Goal: Task Accomplishment & Management: Complete application form

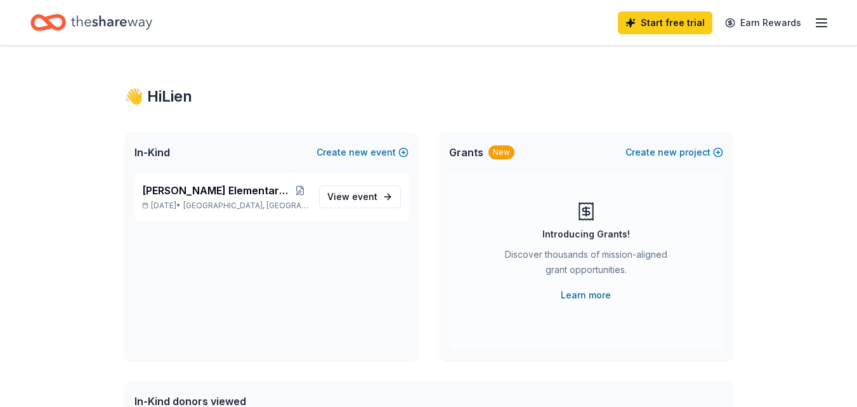
click at [818, 23] on icon "button" at bounding box center [821, 22] width 15 height 15
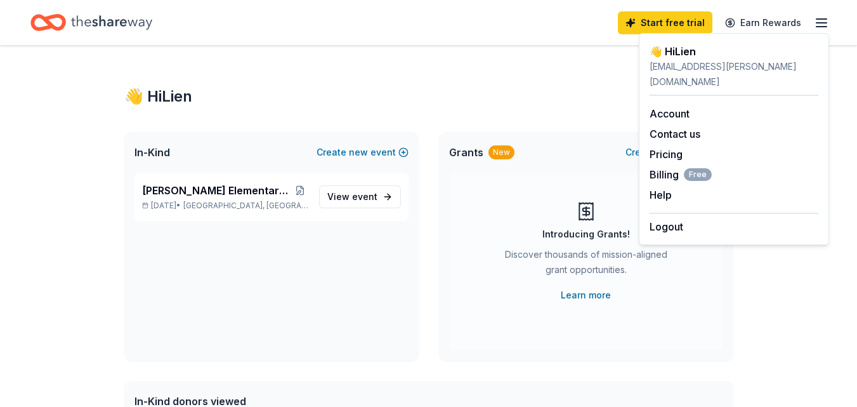
click at [669, 66] on div "lien.nguyen@glennyork-pto.org" at bounding box center [734, 74] width 169 height 30
click at [674, 107] on link "Account" at bounding box center [670, 113] width 40 height 13
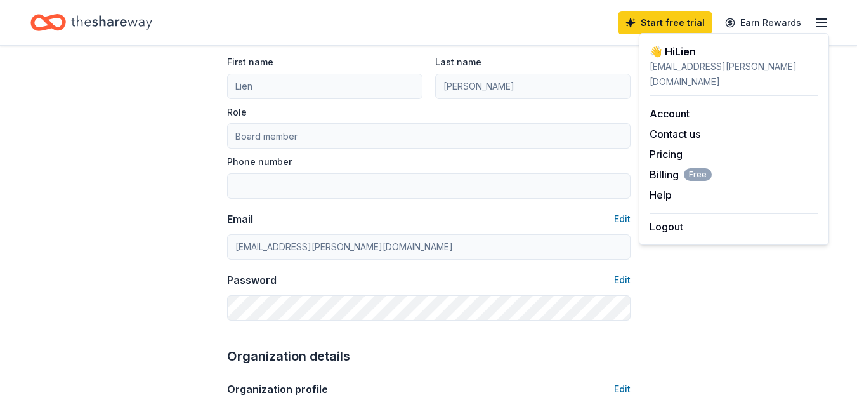
scroll to position [190, 0]
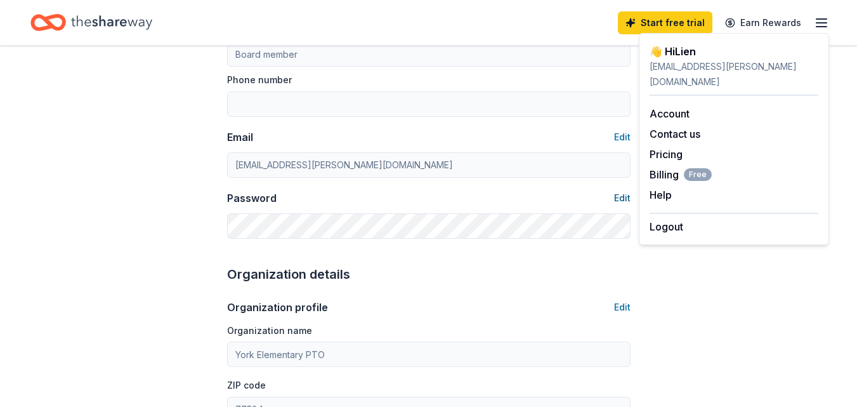
click at [619, 192] on button "Edit" at bounding box center [622, 197] width 16 height 15
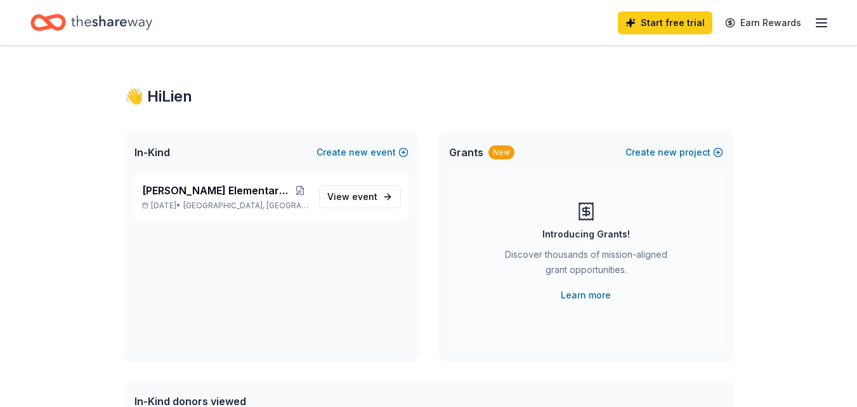
click at [822, 22] on icon "button" at bounding box center [821, 22] width 15 height 15
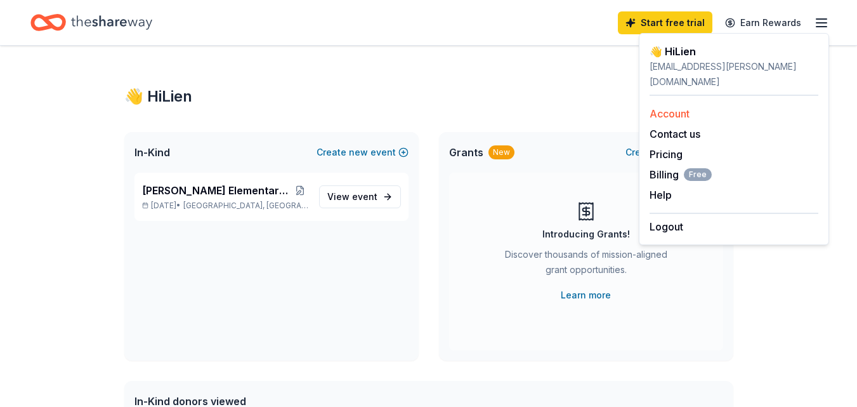
click at [676, 107] on link "Account" at bounding box center [670, 113] width 40 height 13
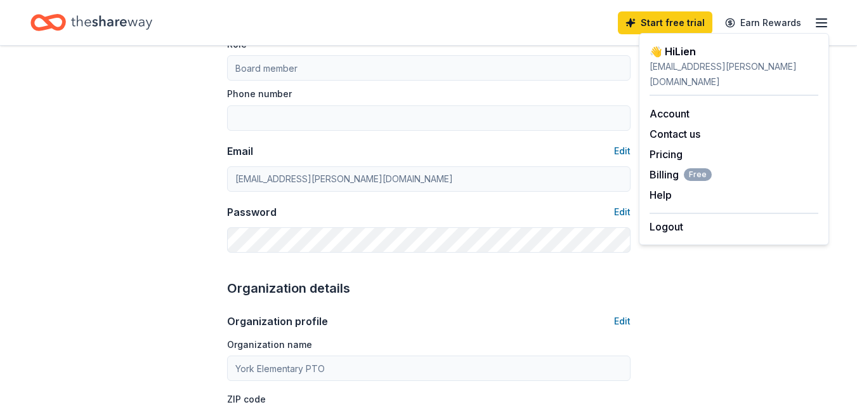
scroll to position [166, 0]
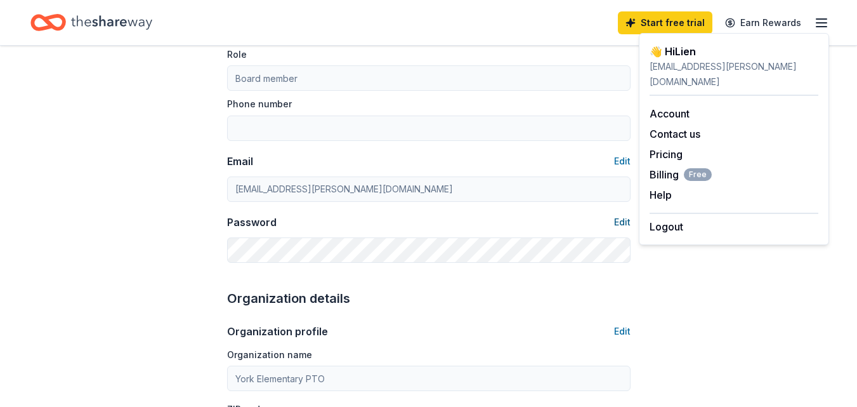
click at [622, 223] on button "Edit" at bounding box center [622, 221] width 16 height 15
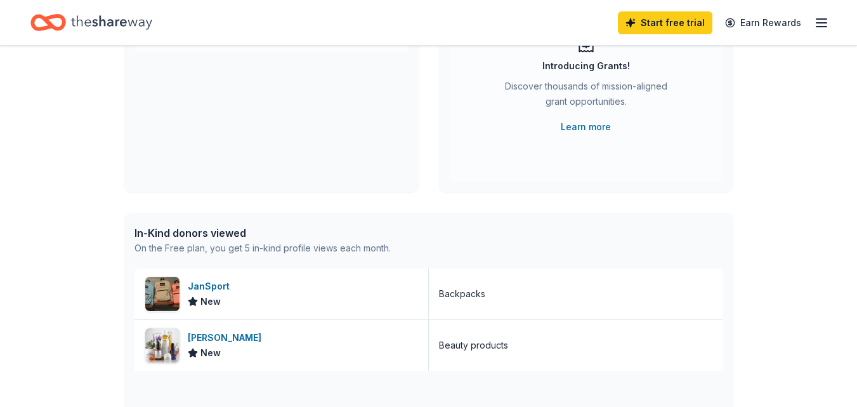
scroll to position [190, 0]
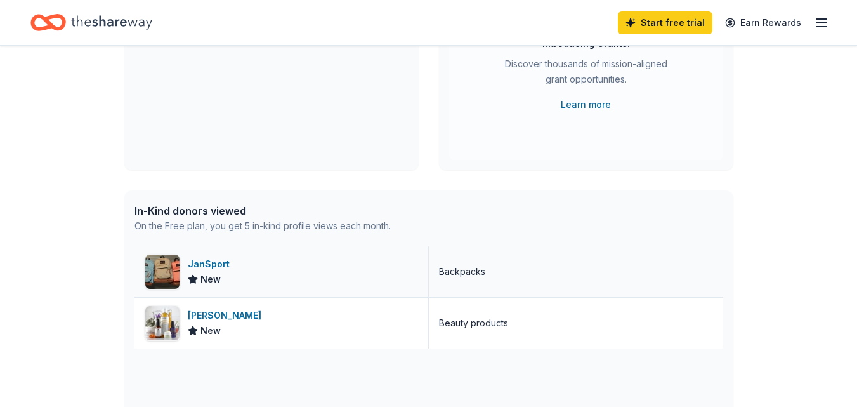
click at [221, 275] on div "New" at bounding box center [211, 279] width 47 height 15
click at [207, 331] on span "New" at bounding box center [210, 330] width 20 height 15
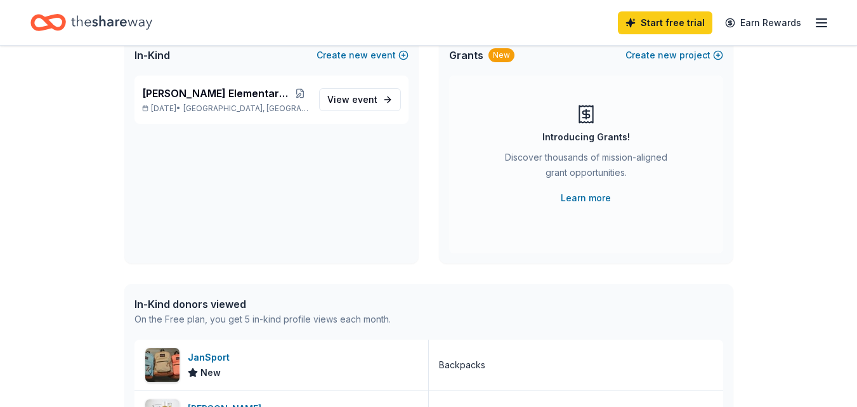
scroll to position [0, 0]
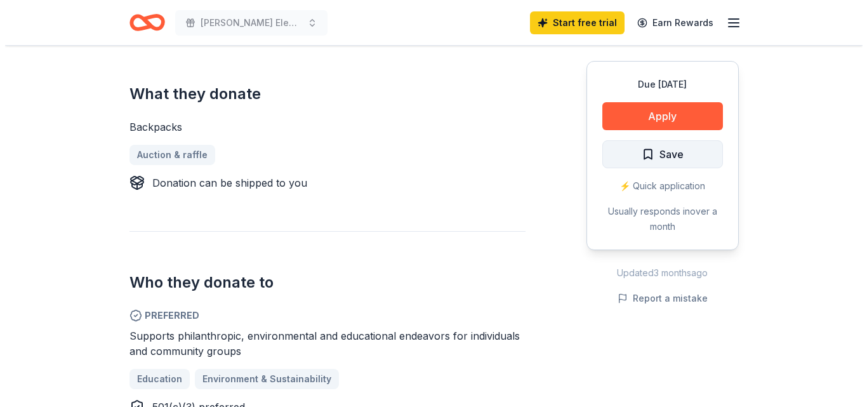
scroll to position [444, 0]
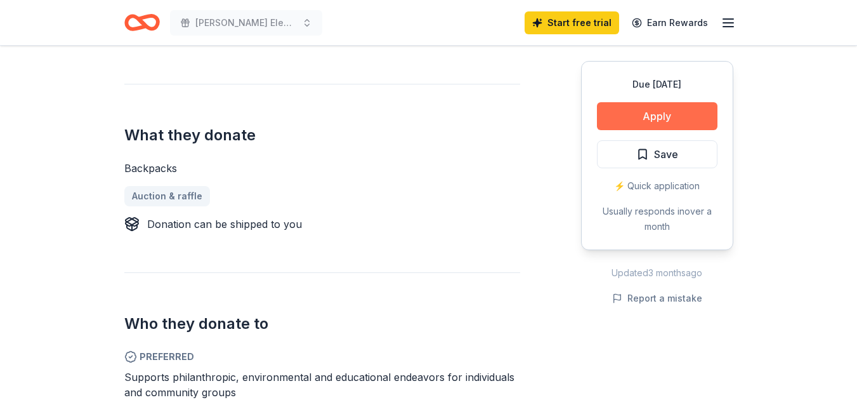
click at [674, 111] on button "Apply" at bounding box center [657, 116] width 121 height 28
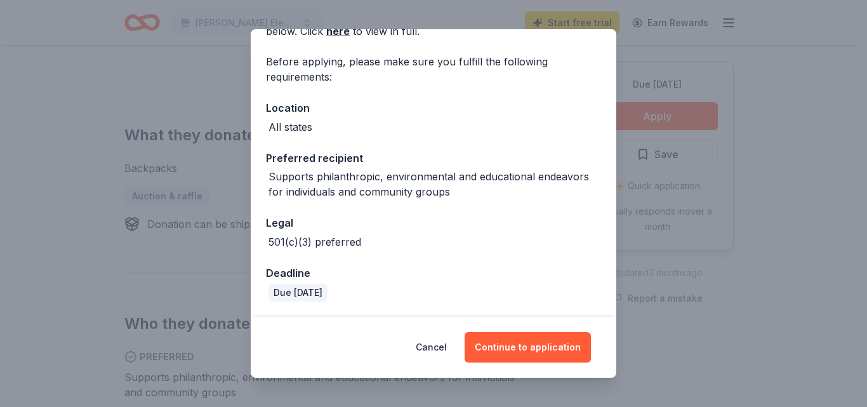
scroll to position [0, 0]
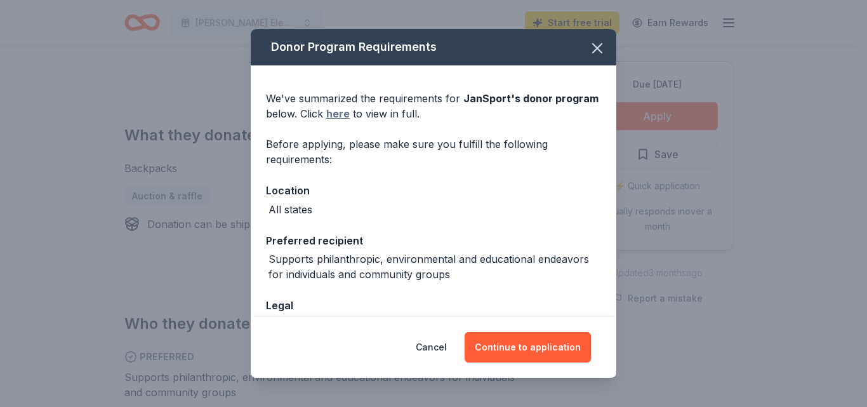
click at [341, 112] on link "here" at bounding box center [337, 113] width 23 height 15
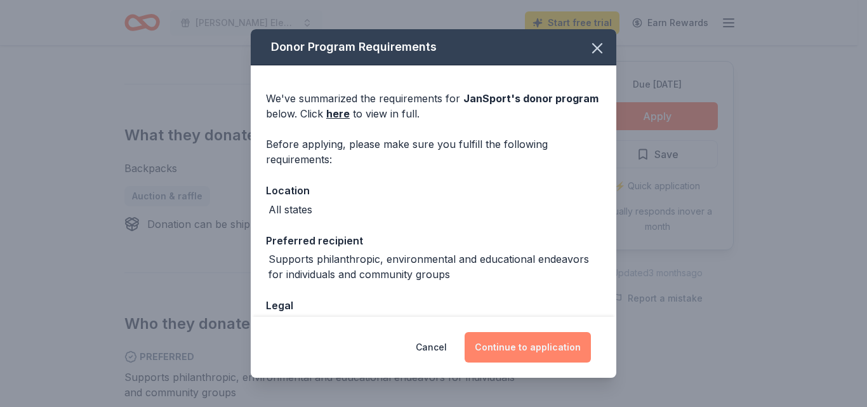
click at [549, 337] on button "Continue to application" at bounding box center [527, 347] width 126 height 30
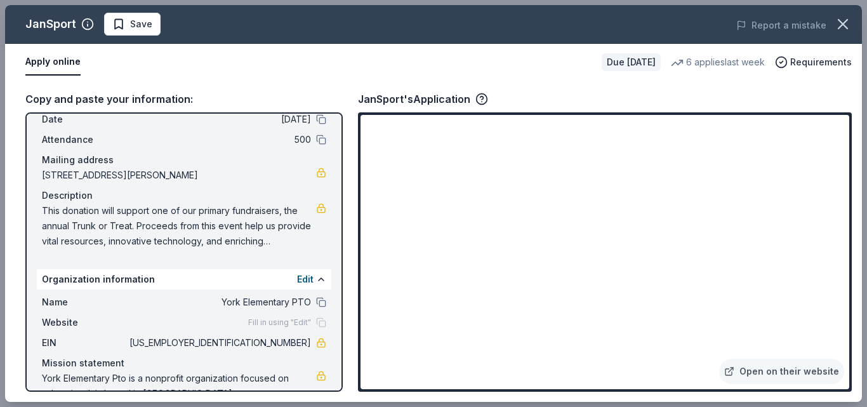
scroll to position [99, 0]
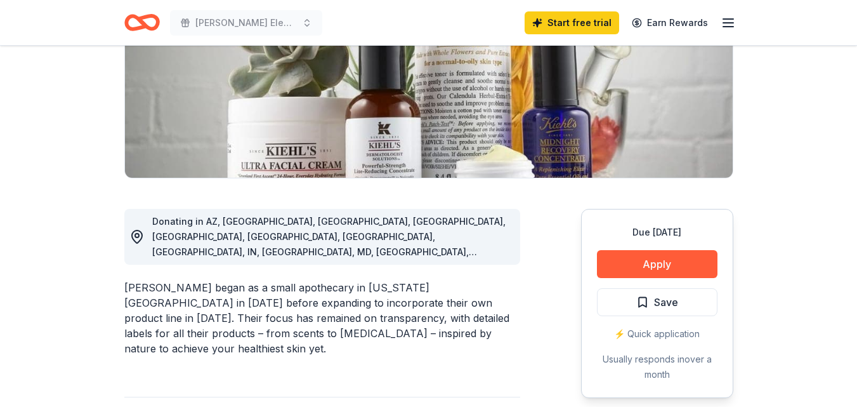
scroll to position [190, 0]
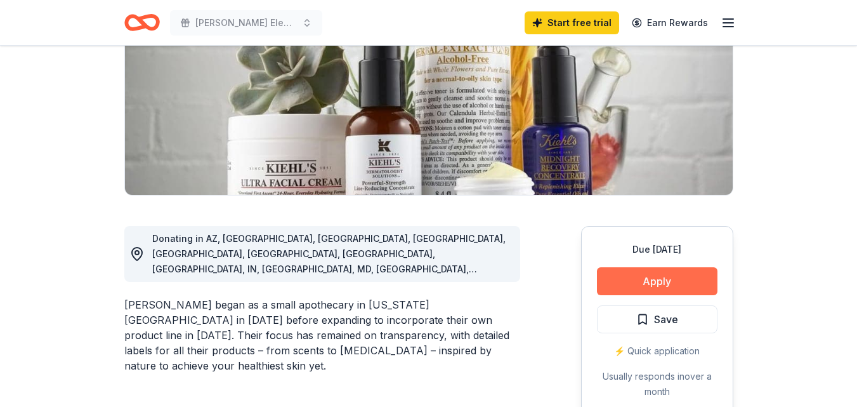
click at [660, 279] on button "Apply" at bounding box center [657, 281] width 121 height 28
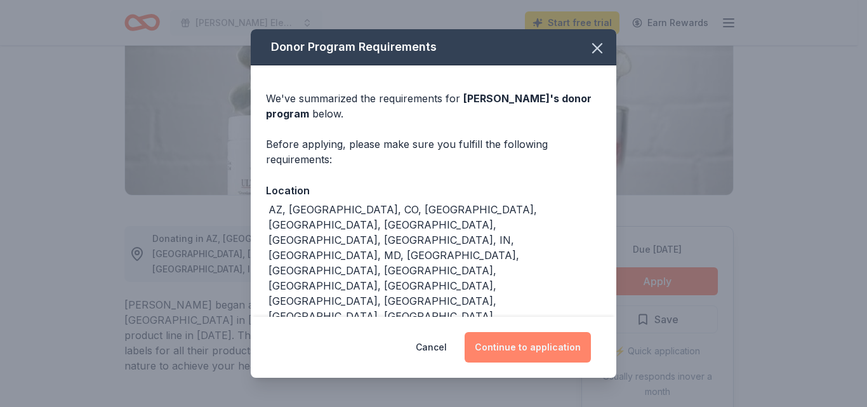
click at [554, 350] on button "Continue to application" at bounding box center [527, 347] width 126 height 30
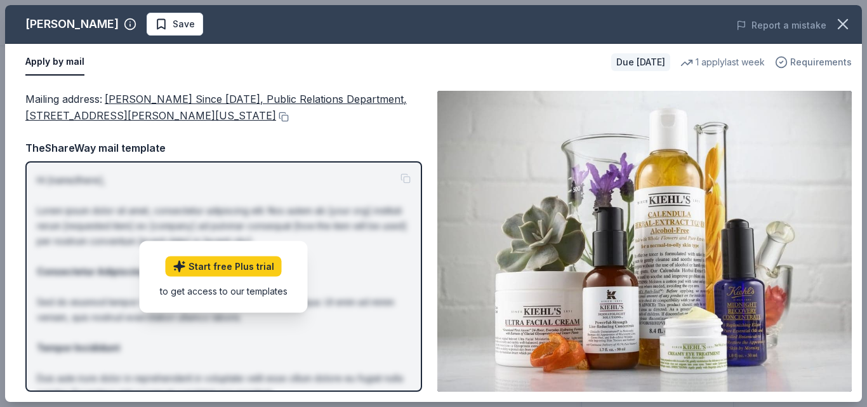
click at [829, 58] on span "Requirements" at bounding box center [821, 62] width 62 height 15
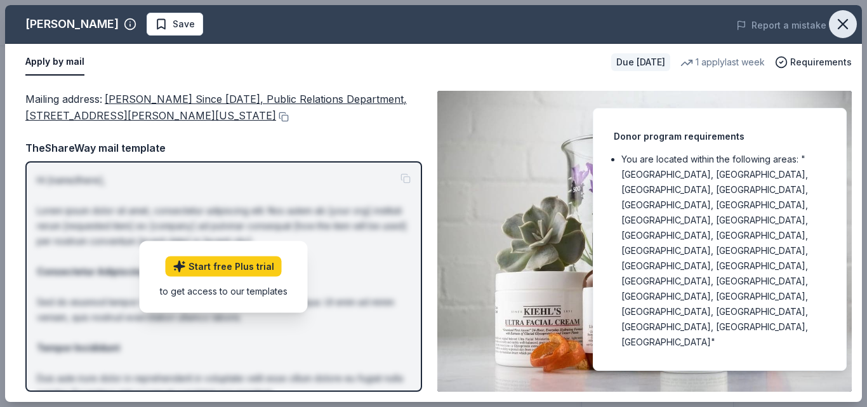
click at [840, 19] on icon "button" at bounding box center [843, 24] width 18 height 18
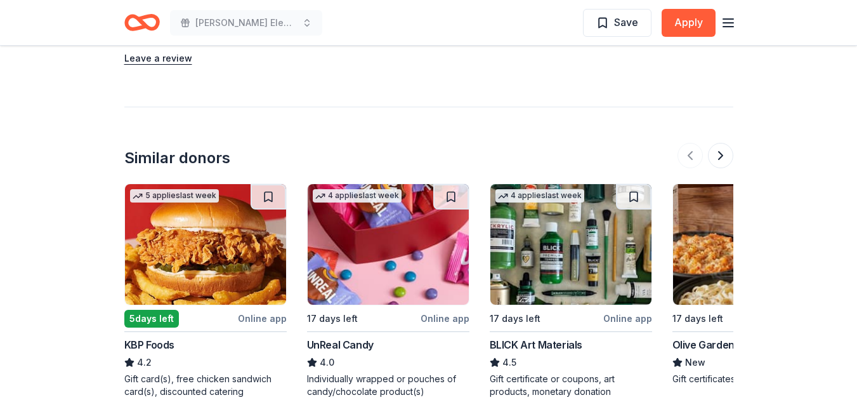
scroll to position [1332, 0]
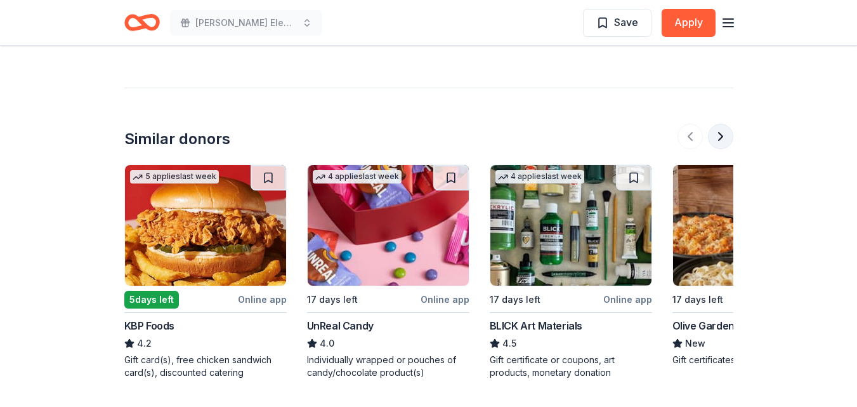
click at [719, 124] on button at bounding box center [720, 136] width 25 height 25
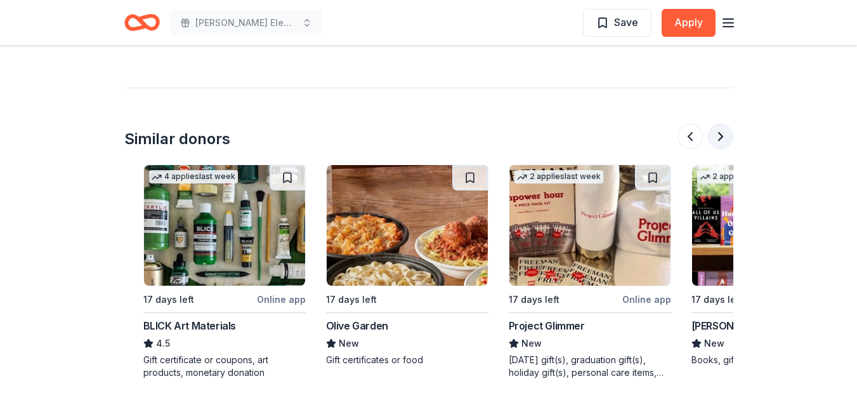
scroll to position [0, 548]
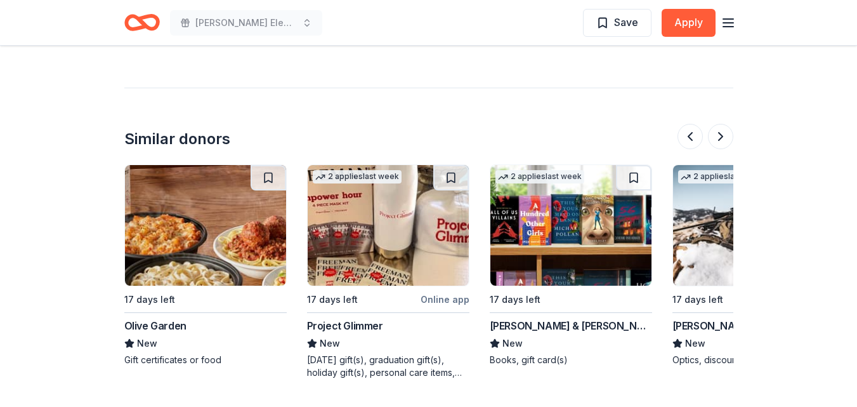
click at [551, 227] on img at bounding box center [570, 225] width 161 height 121
click at [727, 124] on button at bounding box center [720, 136] width 25 height 25
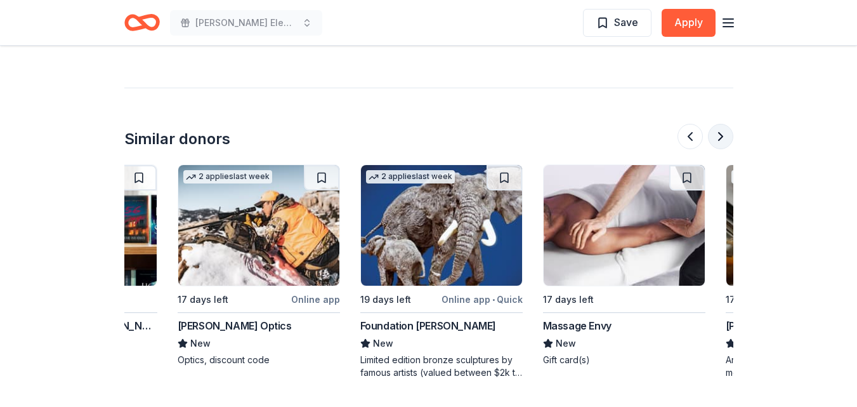
scroll to position [0, 1096]
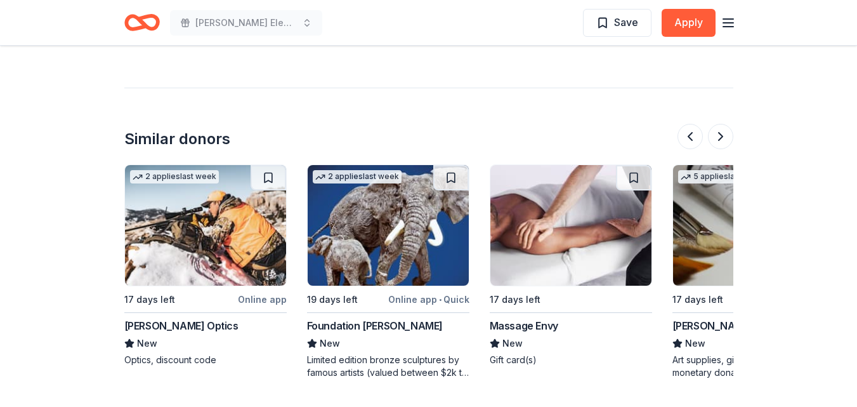
click at [600, 186] on img at bounding box center [570, 225] width 161 height 121
click at [725, 124] on button at bounding box center [720, 136] width 25 height 25
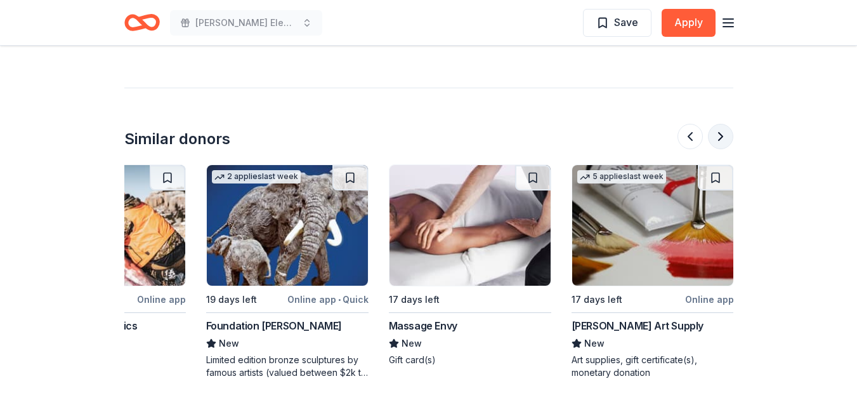
scroll to position [0, 1198]
click at [725, 124] on div at bounding box center [706, 136] width 56 height 25
click at [650, 214] on img at bounding box center [652, 225] width 161 height 121
click at [686, 124] on button at bounding box center [690, 136] width 25 height 25
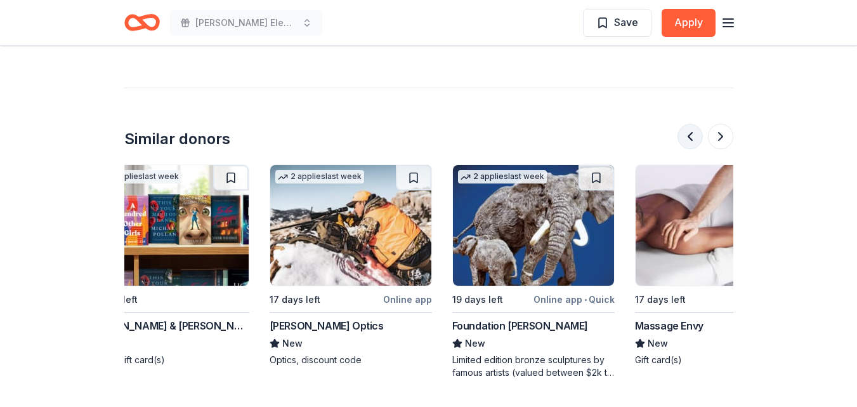
scroll to position [0, 731]
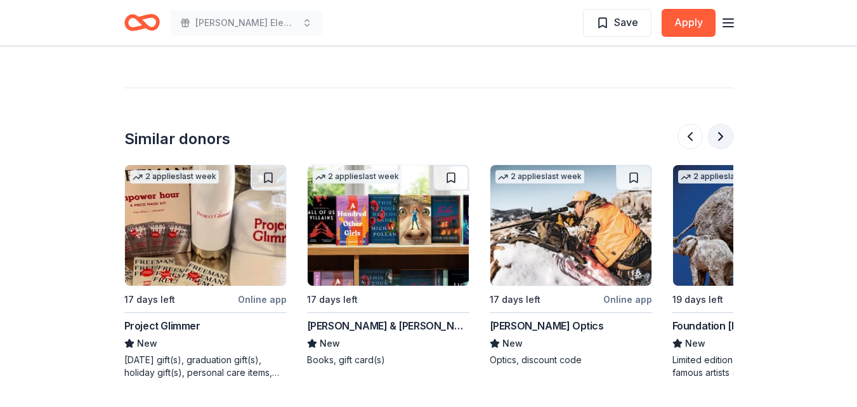
click at [725, 124] on button at bounding box center [720, 136] width 25 height 25
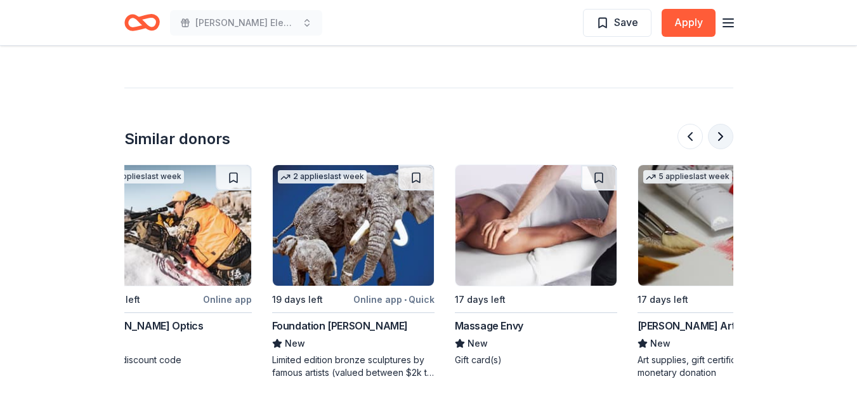
scroll to position [0, 1198]
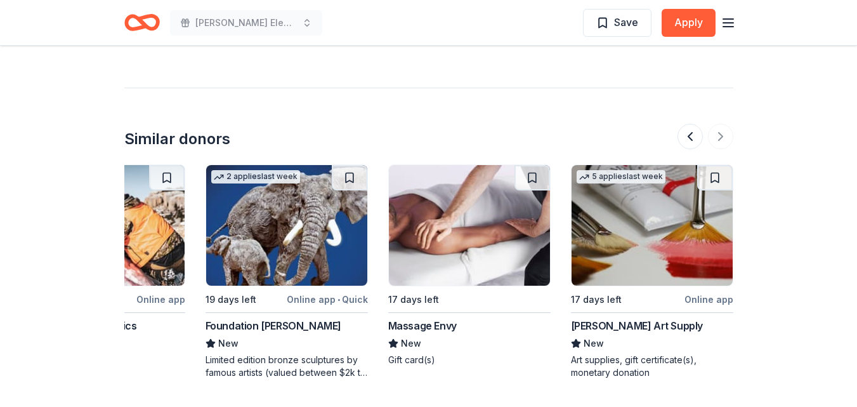
click at [726, 124] on div at bounding box center [706, 136] width 56 height 25
click at [697, 124] on button at bounding box center [690, 136] width 25 height 25
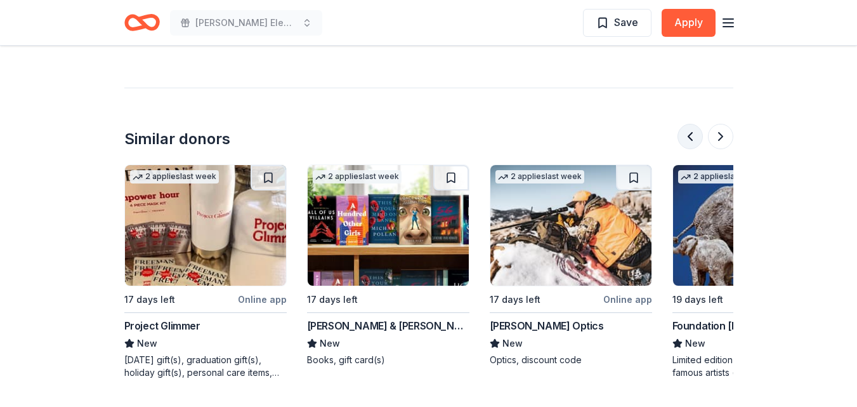
click at [697, 124] on button at bounding box center [690, 136] width 25 height 25
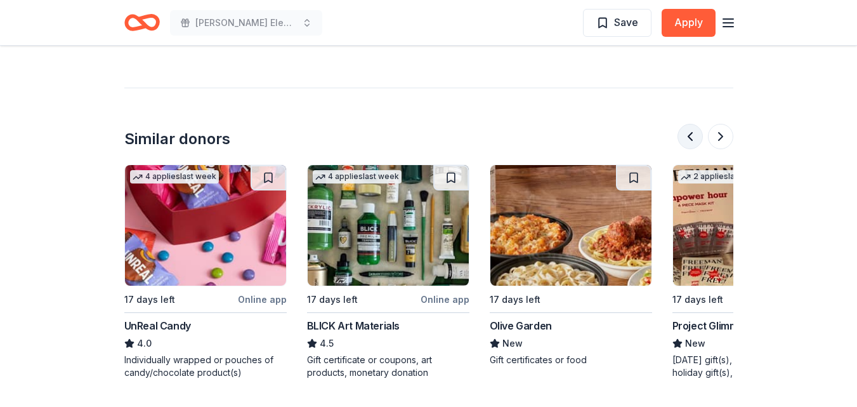
click at [697, 124] on button at bounding box center [690, 136] width 25 height 25
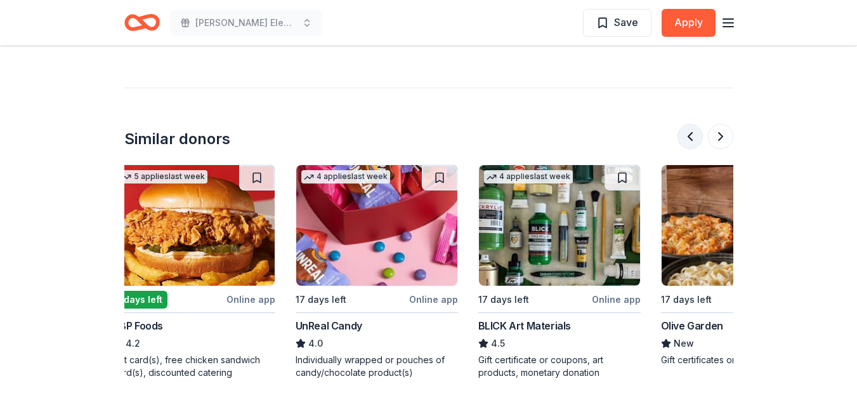
scroll to position [0, 0]
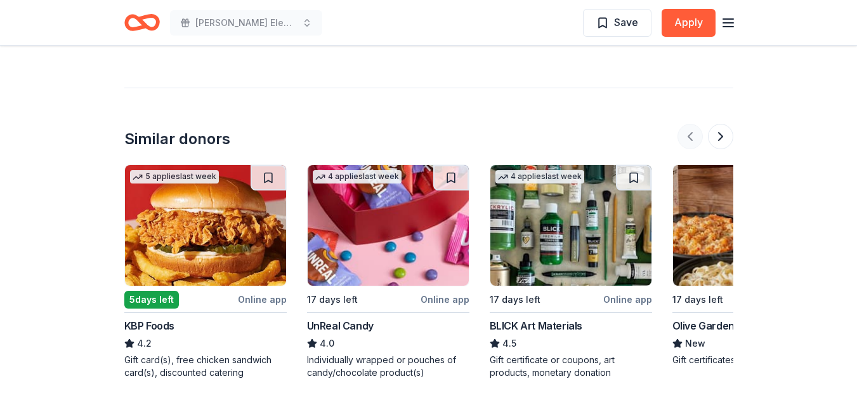
click at [697, 124] on div at bounding box center [706, 136] width 56 height 25
click at [730, 124] on button at bounding box center [720, 136] width 25 height 25
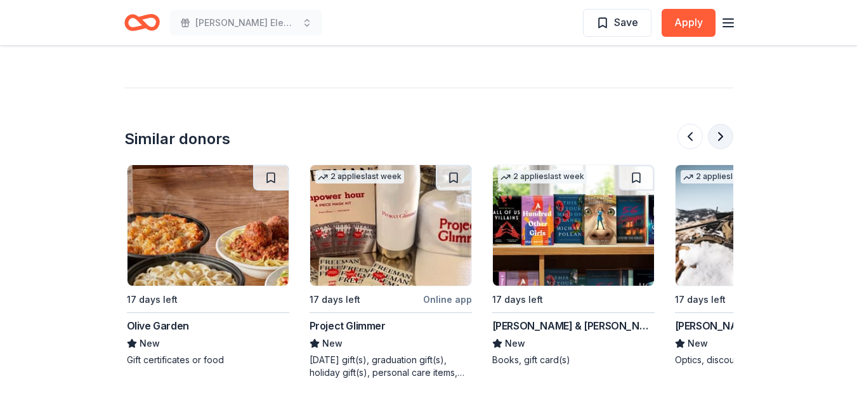
scroll to position [0, 548]
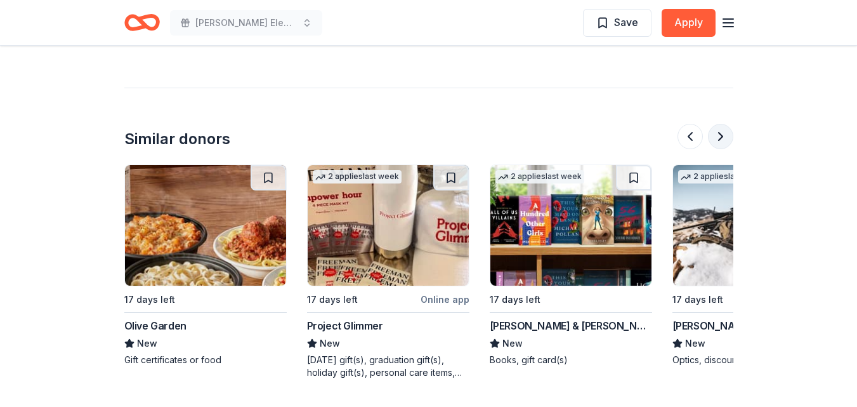
click at [730, 124] on button at bounding box center [720, 136] width 25 height 25
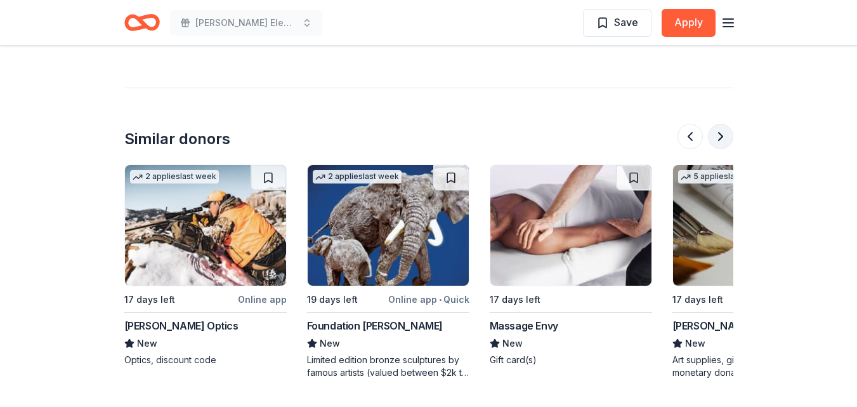
click at [730, 124] on button at bounding box center [720, 136] width 25 height 25
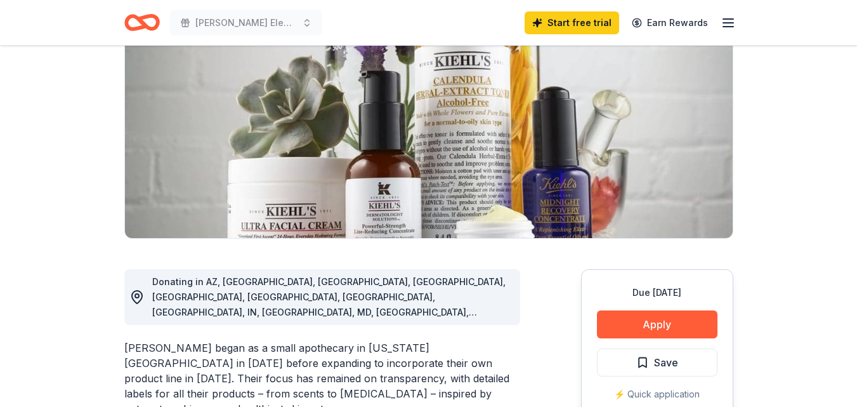
scroll to position [127, 0]
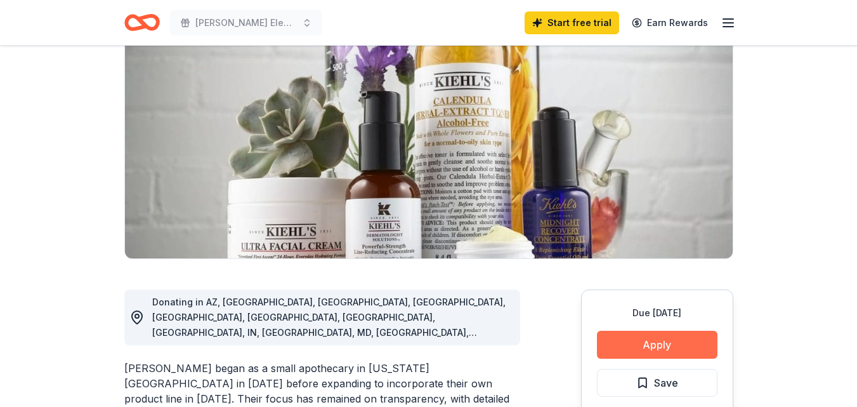
click at [650, 336] on button "Apply" at bounding box center [657, 345] width 121 height 28
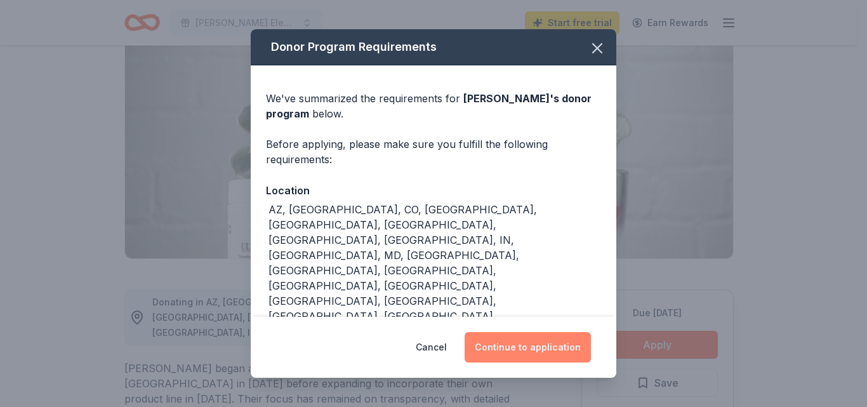
click at [513, 341] on button "Continue to application" at bounding box center [527, 347] width 126 height 30
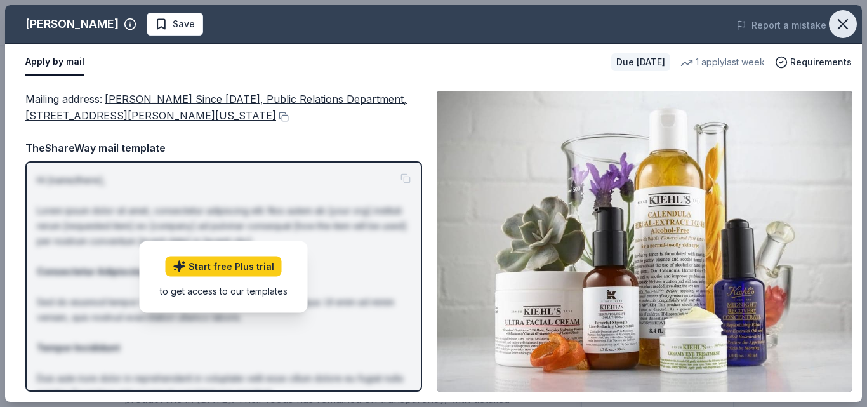
click at [841, 25] on icon "button" at bounding box center [843, 24] width 18 height 18
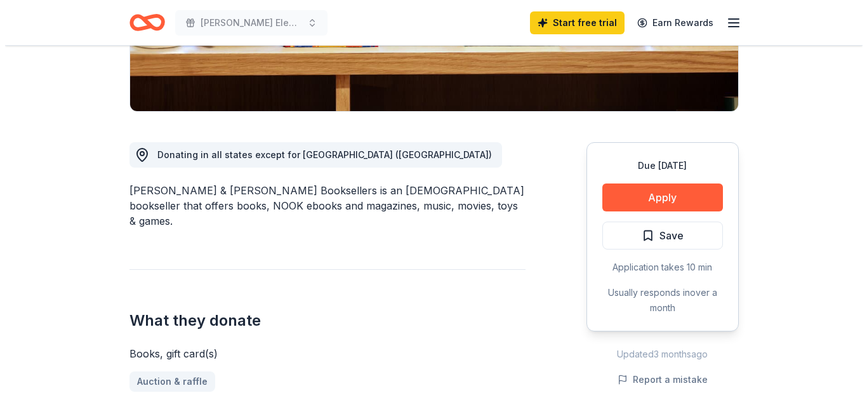
scroll to position [317, 0]
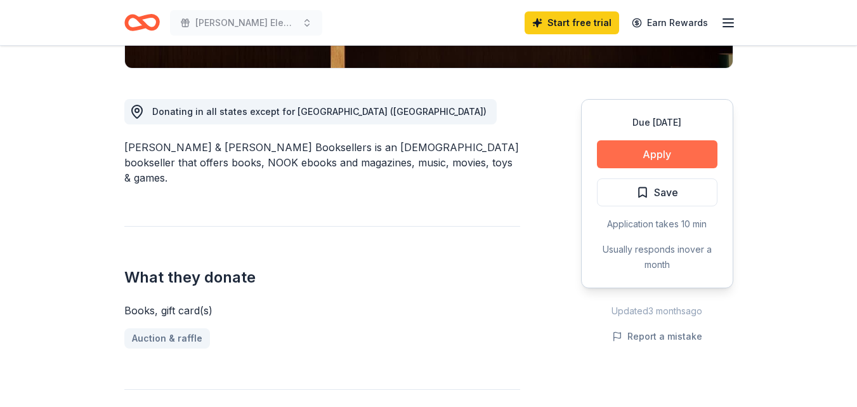
click at [653, 155] on button "Apply" at bounding box center [657, 154] width 121 height 28
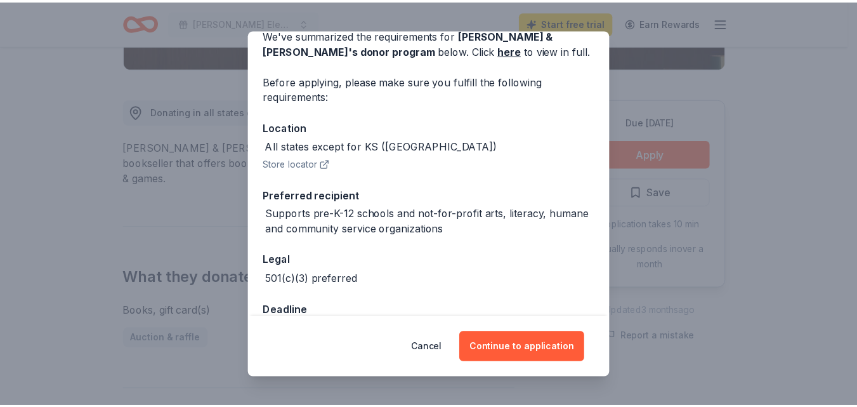
scroll to position [100, 0]
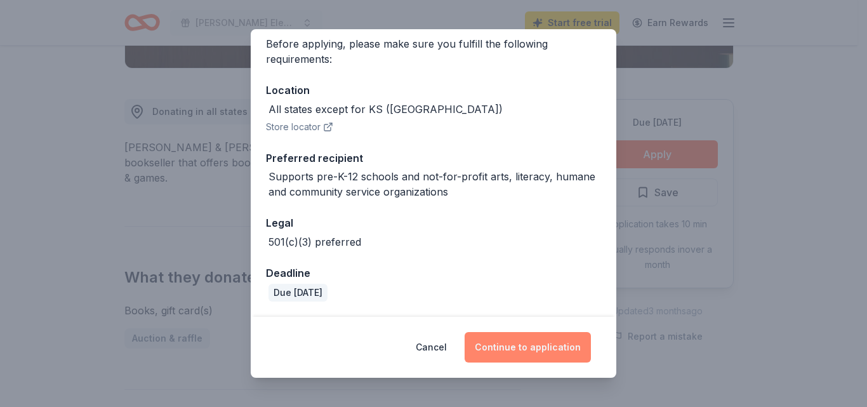
click at [525, 344] on button "Continue to application" at bounding box center [527, 347] width 126 height 30
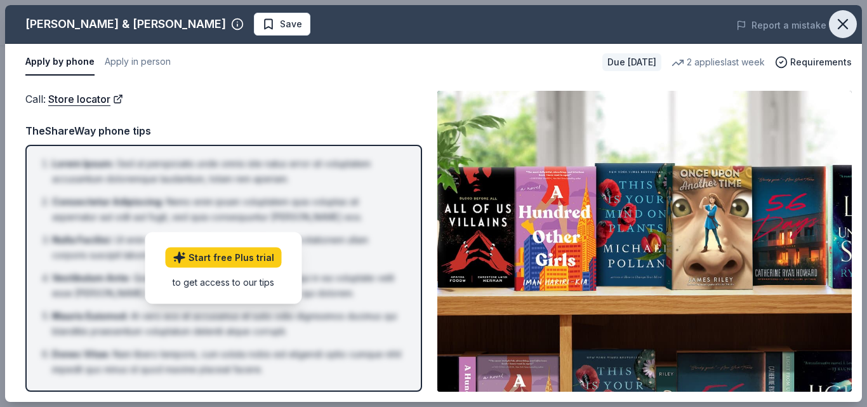
click at [839, 30] on icon "button" at bounding box center [843, 24] width 18 height 18
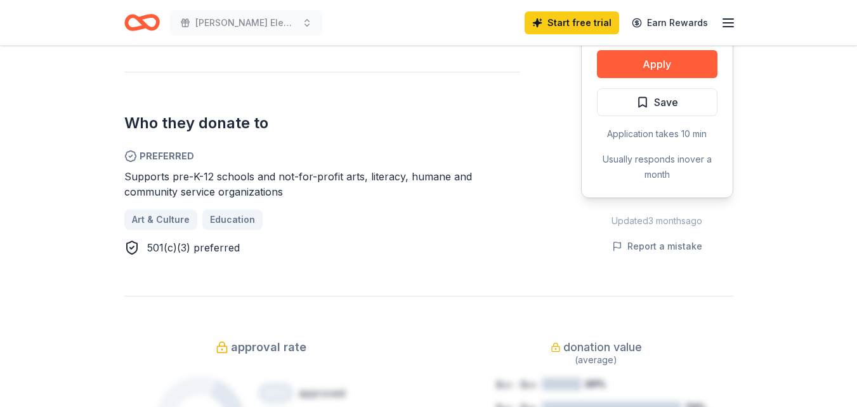
scroll to position [190, 0]
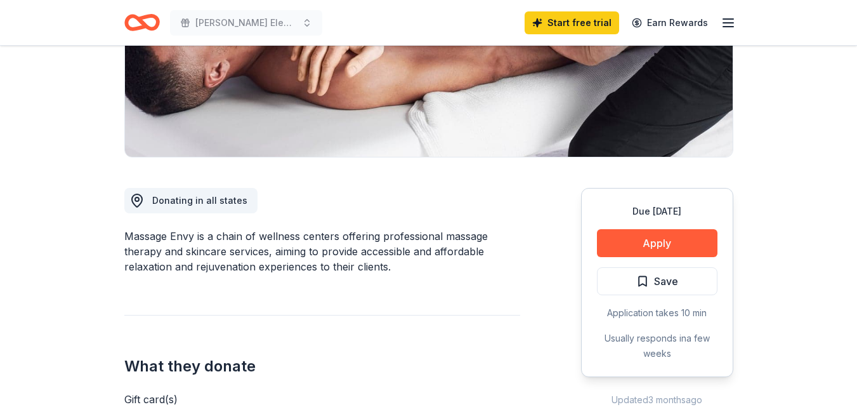
scroll to position [317, 0]
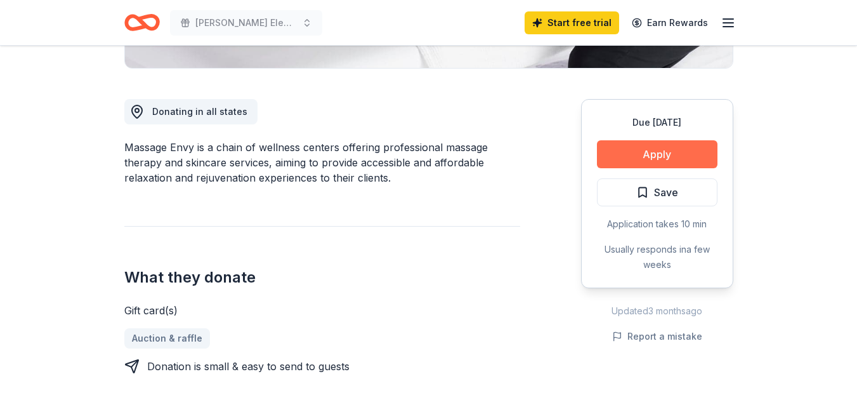
click at [646, 154] on button "Apply" at bounding box center [657, 154] width 121 height 28
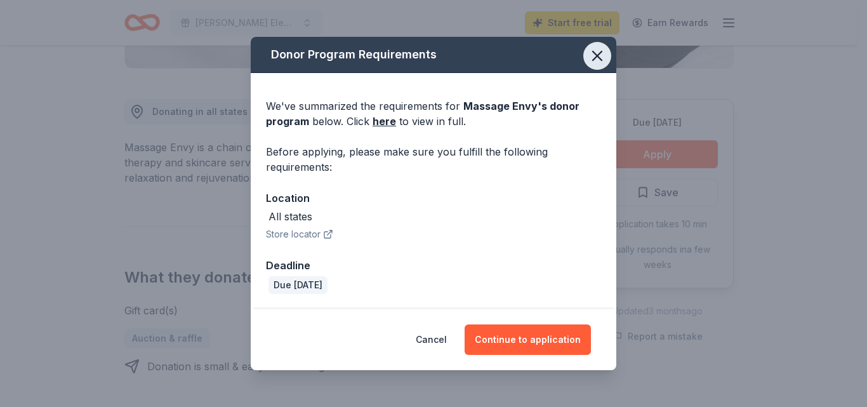
click at [598, 58] on icon "button" at bounding box center [597, 56] width 18 height 18
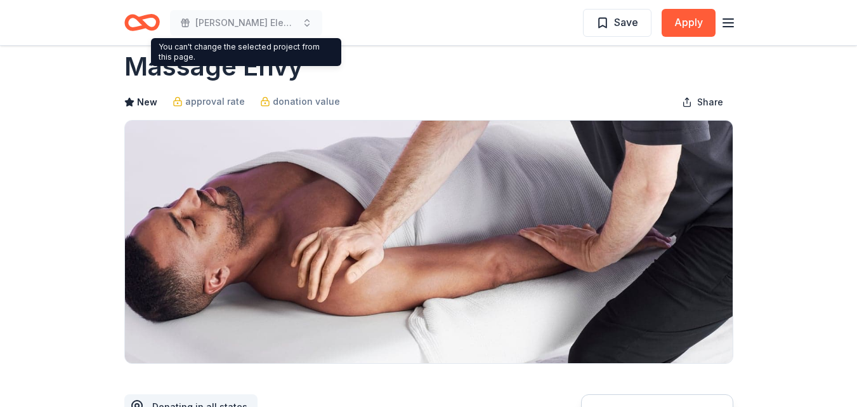
scroll to position [0, 0]
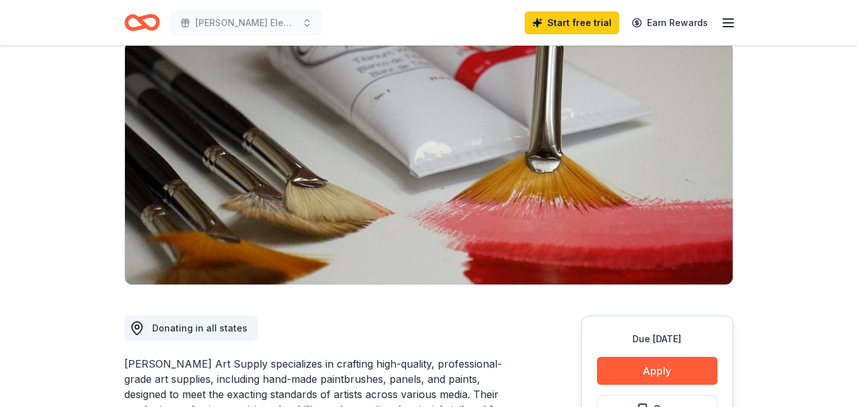
scroll to position [190, 0]
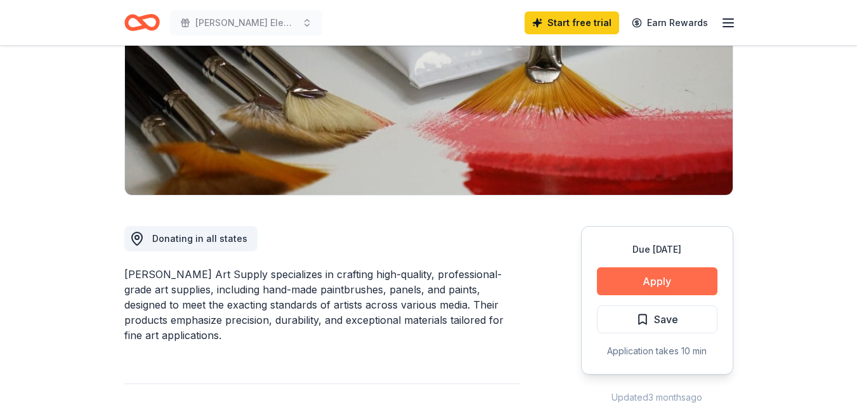
click at [642, 273] on button "Apply" at bounding box center [657, 281] width 121 height 28
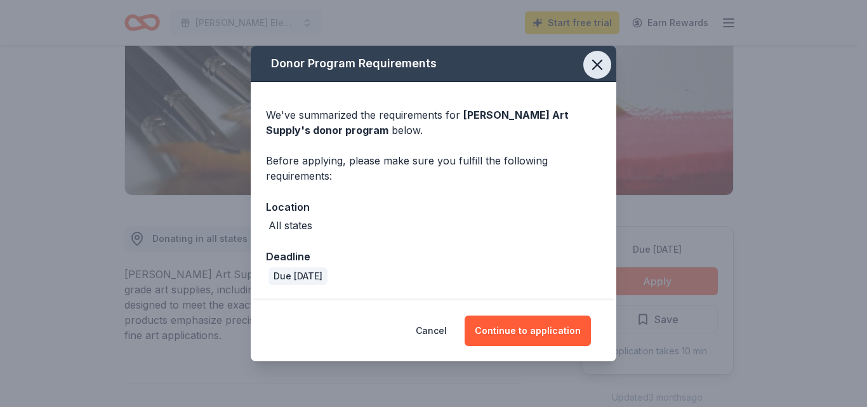
click at [600, 53] on button "button" at bounding box center [597, 65] width 28 height 28
